Goal: Ask a question: Seek information or help from site administrators or community

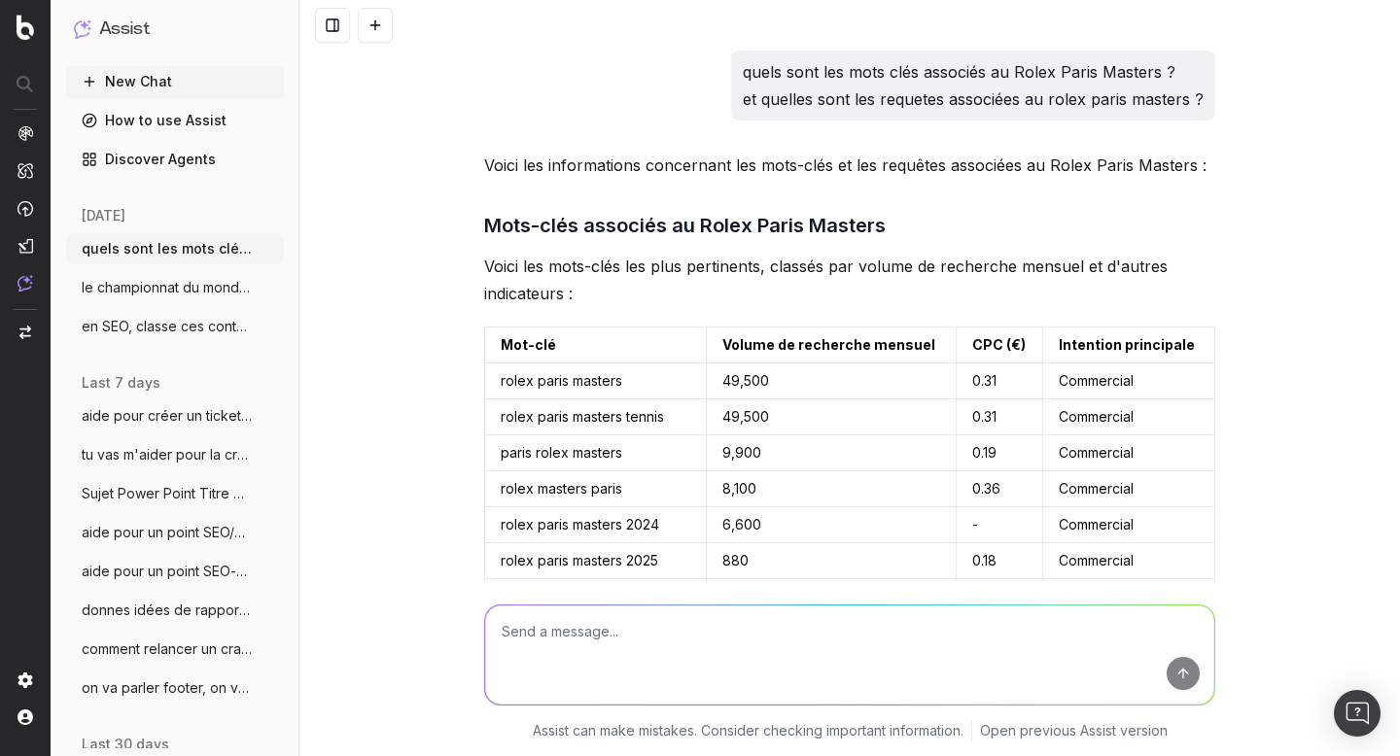
scroll to position [3131, 0]
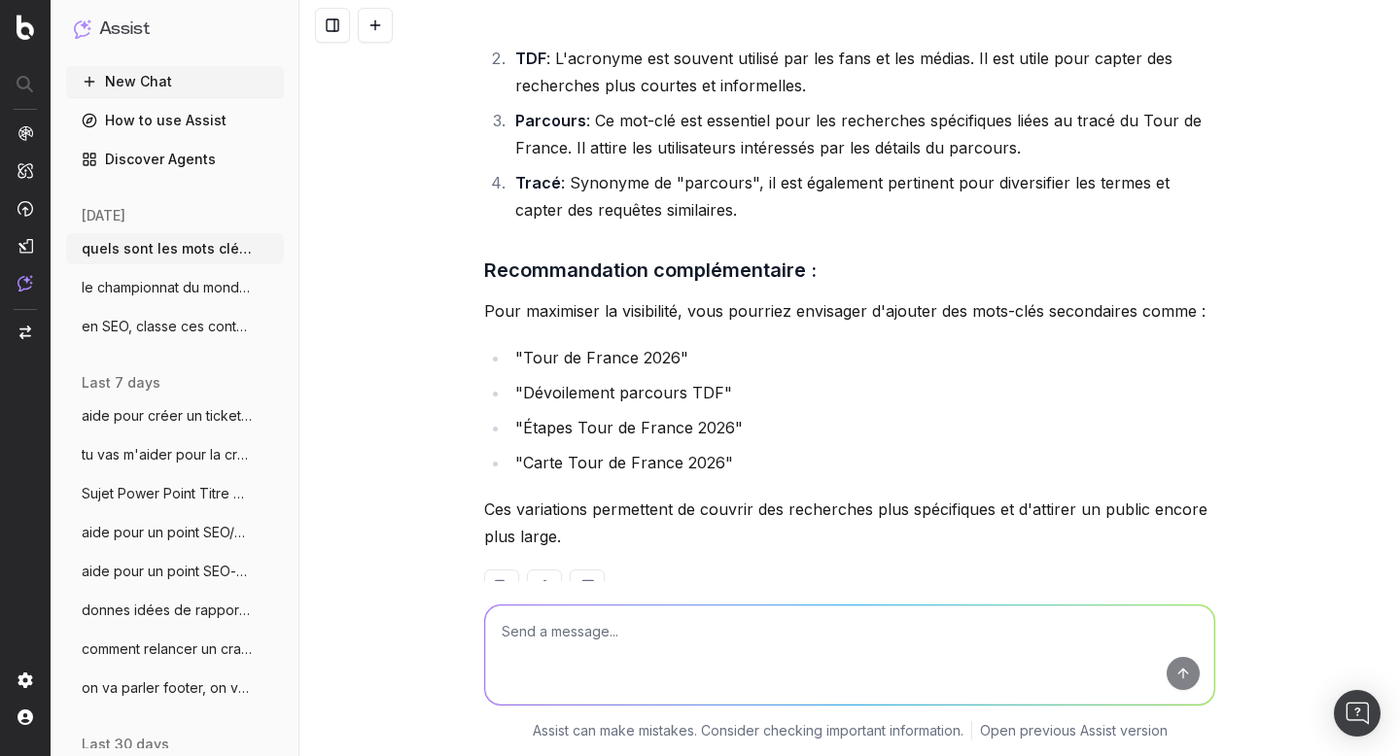
click at [559, 628] on textarea at bounding box center [849, 655] width 729 height 99
click at [181, 88] on button "New Chat" at bounding box center [175, 81] width 218 height 31
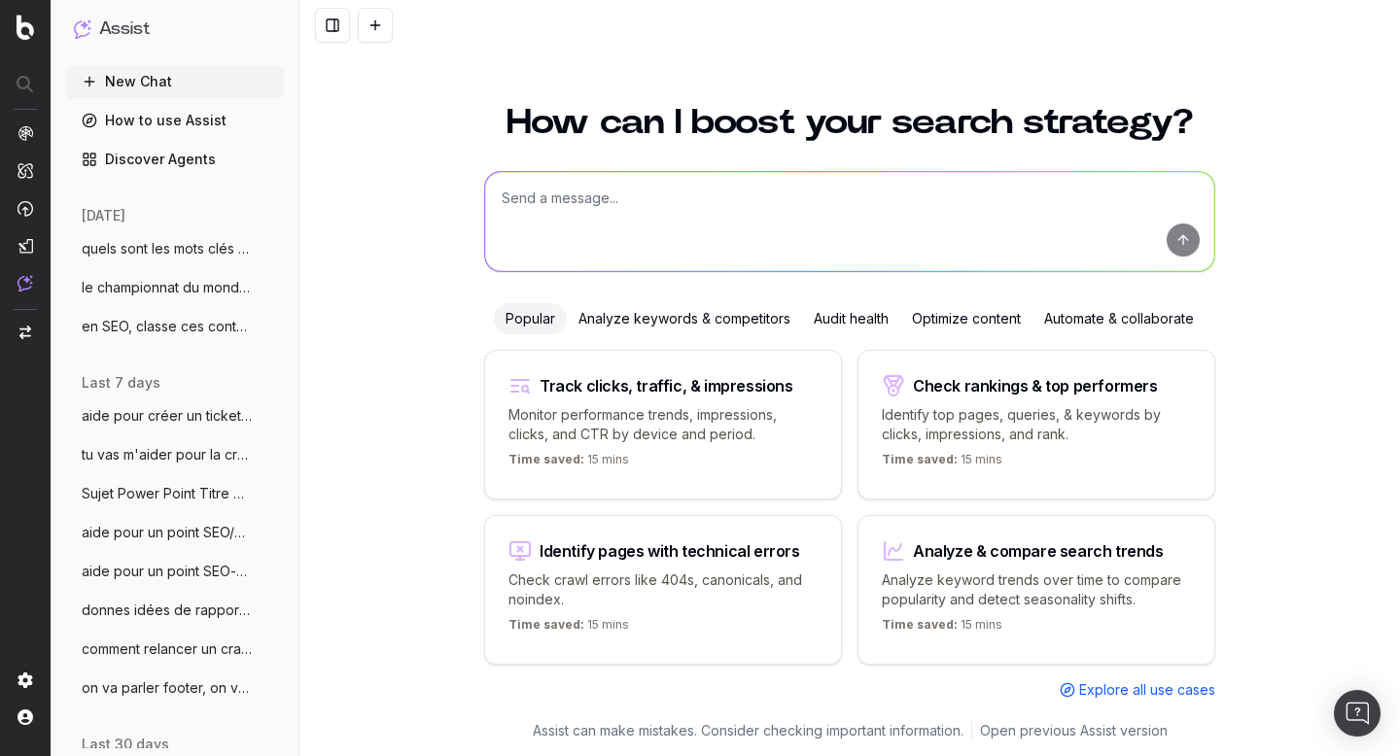
click at [687, 181] on textarea at bounding box center [849, 221] width 729 height 99
type textarea "aide moi pour un sujet data analyst, ok"
